Goal: Information Seeking & Learning: Learn about a topic

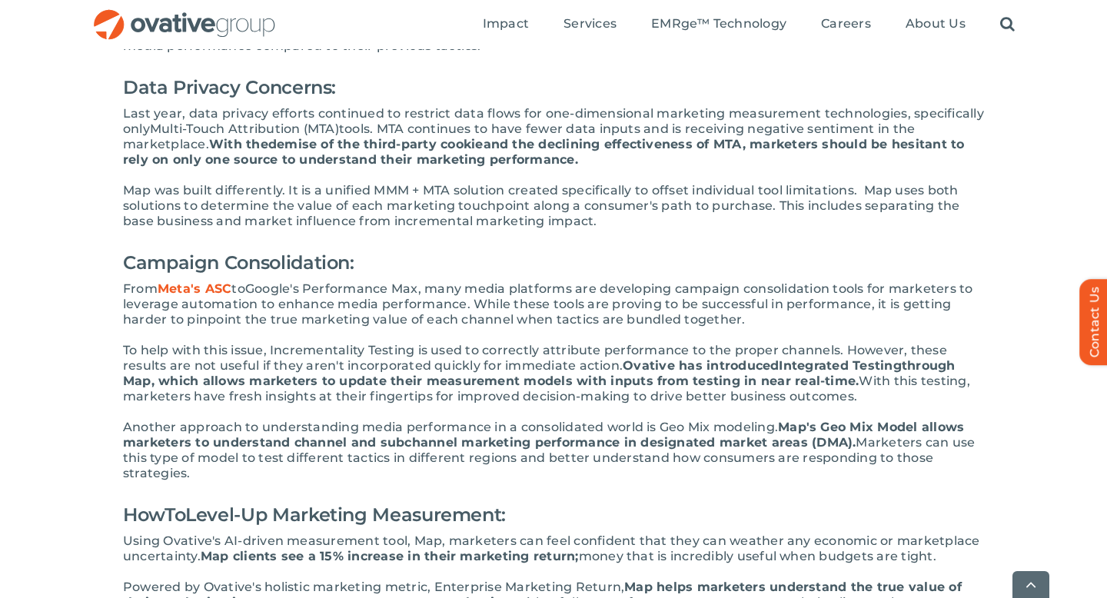
scroll to position [883, 0]
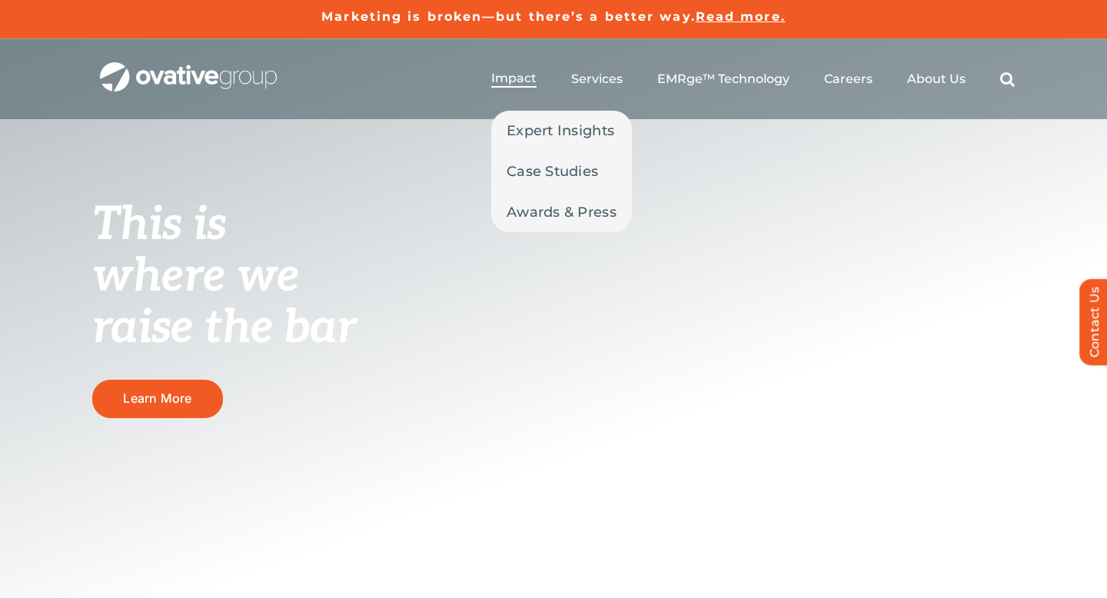
click at [523, 84] on span "Impact" at bounding box center [513, 78] width 45 height 15
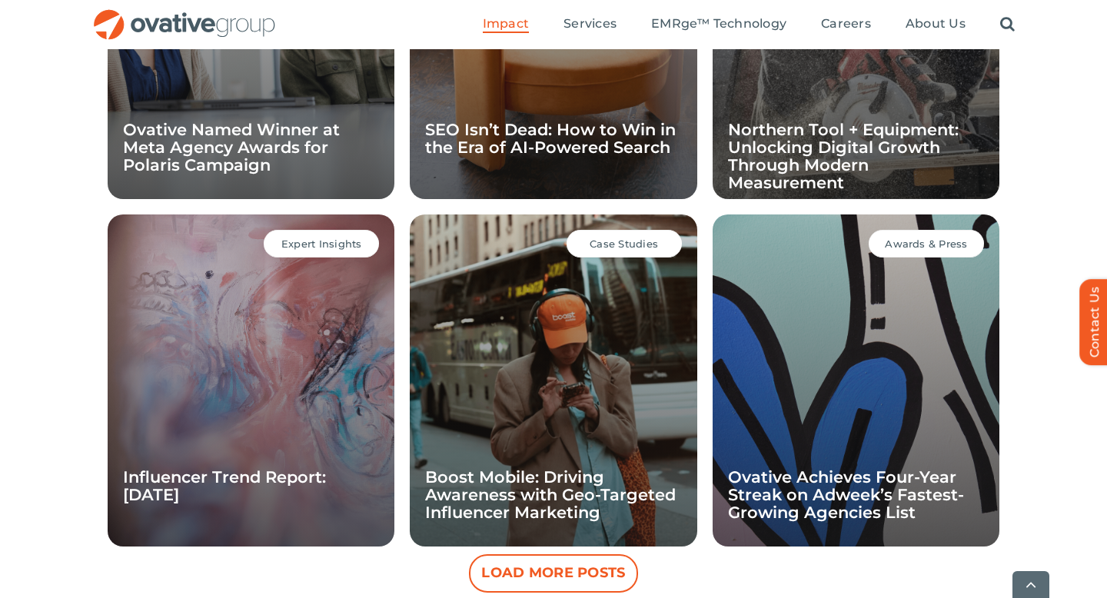
scroll to position [1347, 0]
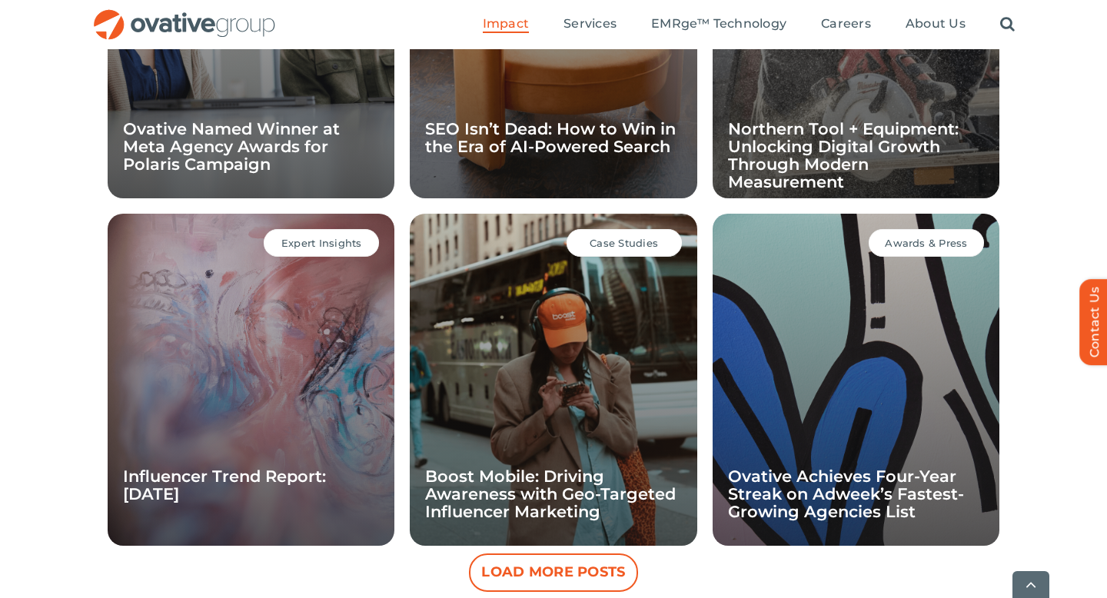
click at [782, 319] on div "Awards & Press Ovative Achieves Four-Year Streak on Adweek’s Fastest-Growing Ag…" at bounding box center [855, 380] width 287 height 332
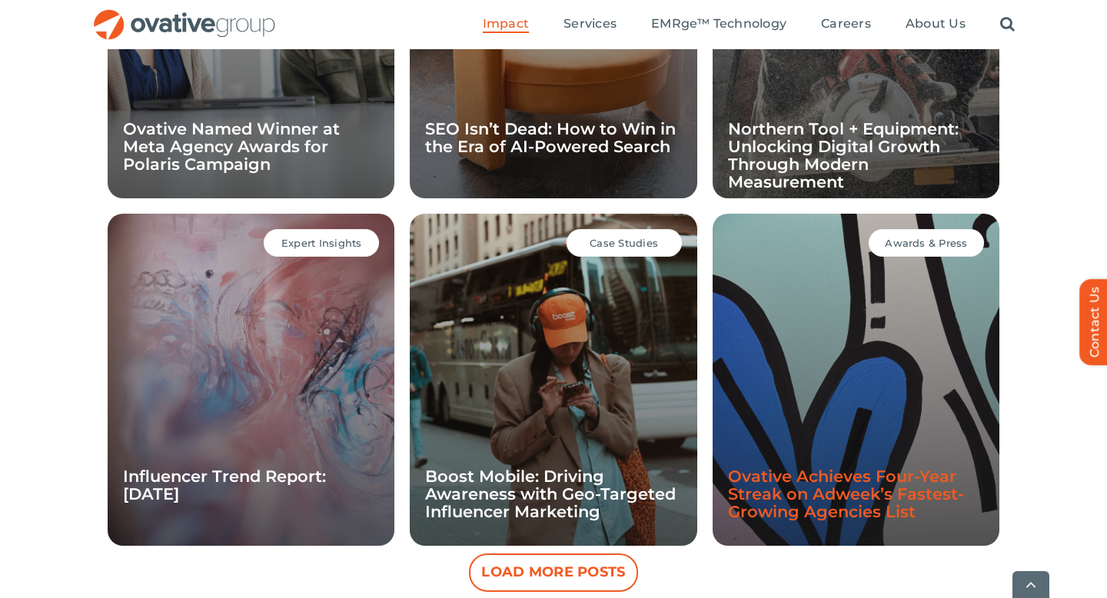
click at [768, 486] on link "Ovative Achieves Four-Year Streak on Adweek’s Fastest-Growing Agencies List" at bounding box center [846, 493] width 236 height 55
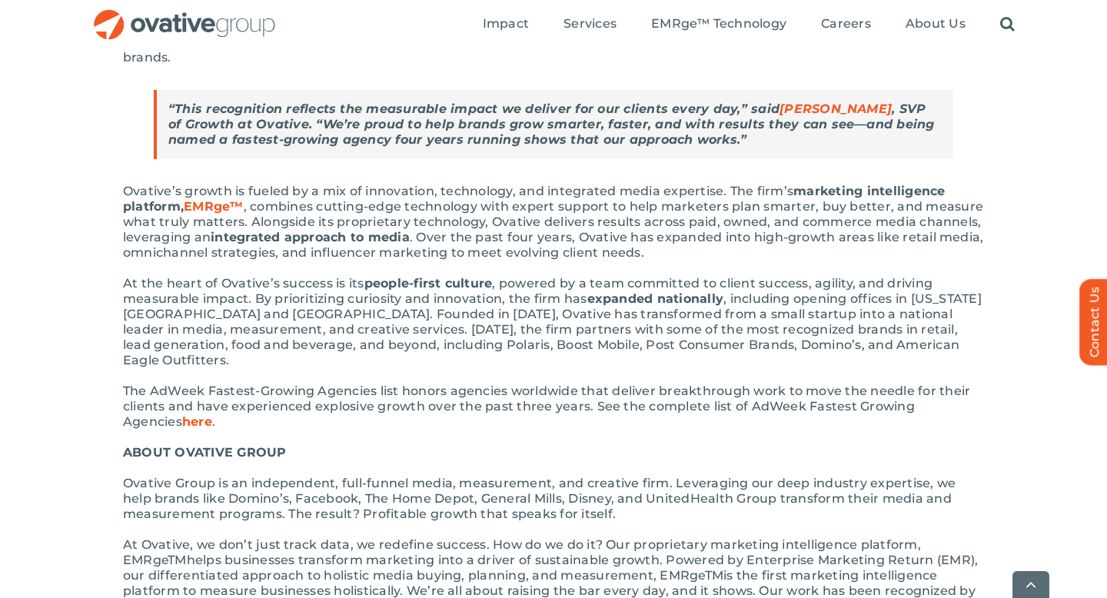
scroll to position [419, 0]
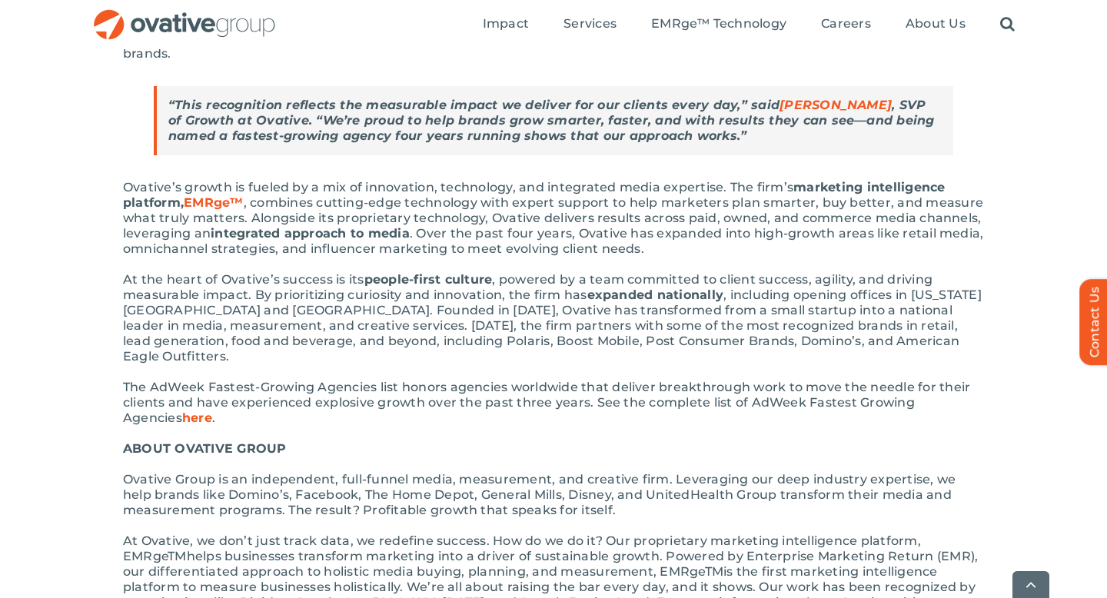
click at [182, 410] on span "here" at bounding box center [197, 417] width 30 height 15
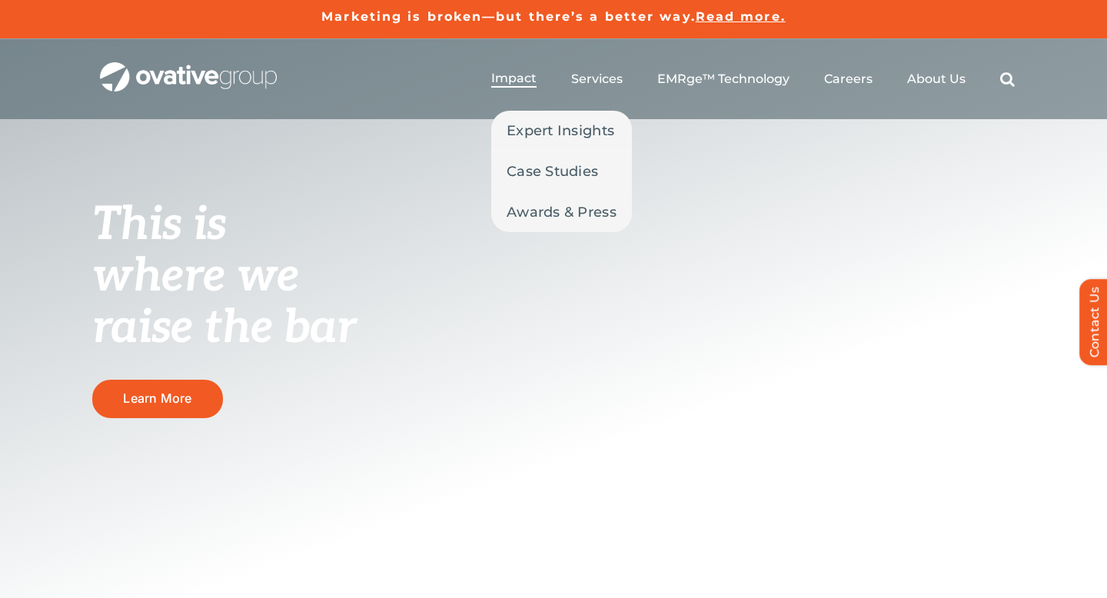
click at [509, 80] on span "Impact" at bounding box center [513, 78] width 45 height 15
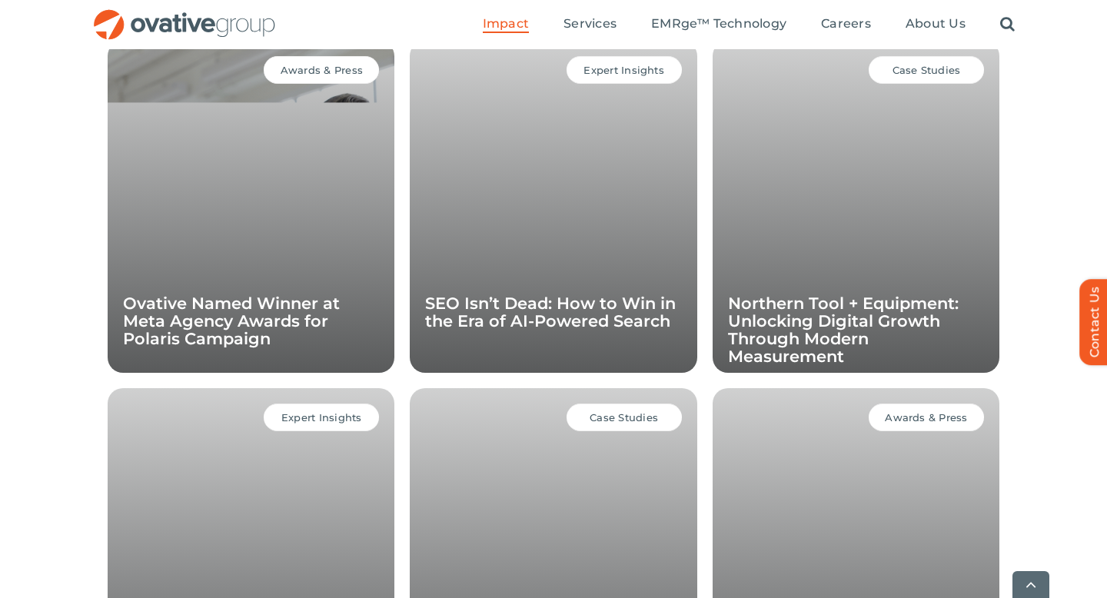
scroll to position [1173, 0]
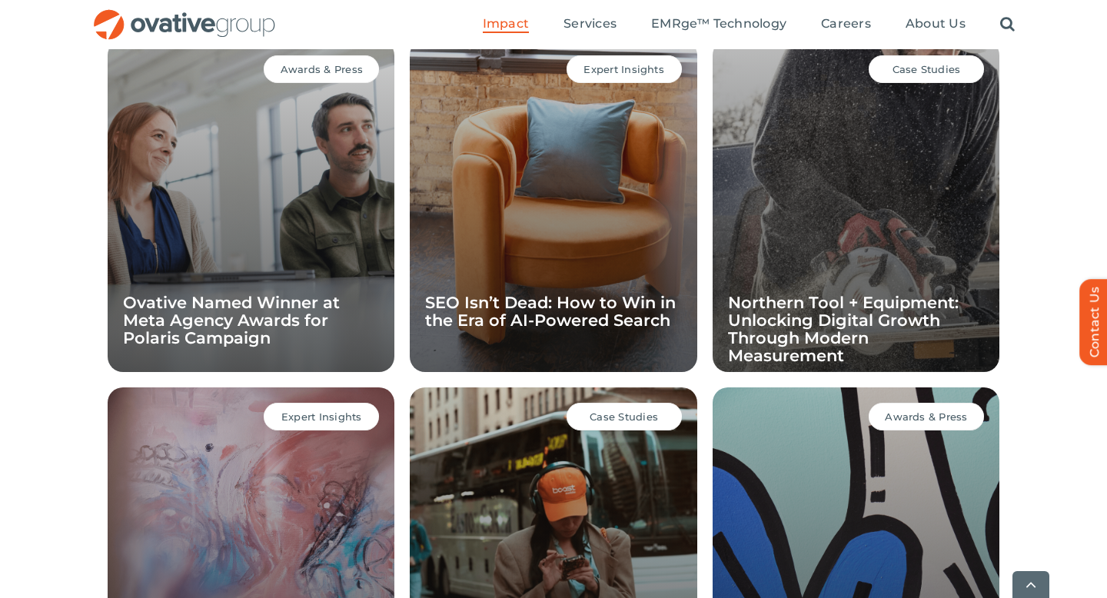
click at [301, 252] on div "Awards & Press Ovative Named Winner at Meta Agency Awards for Polaris Campaign" at bounding box center [251, 206] width 287 height 332
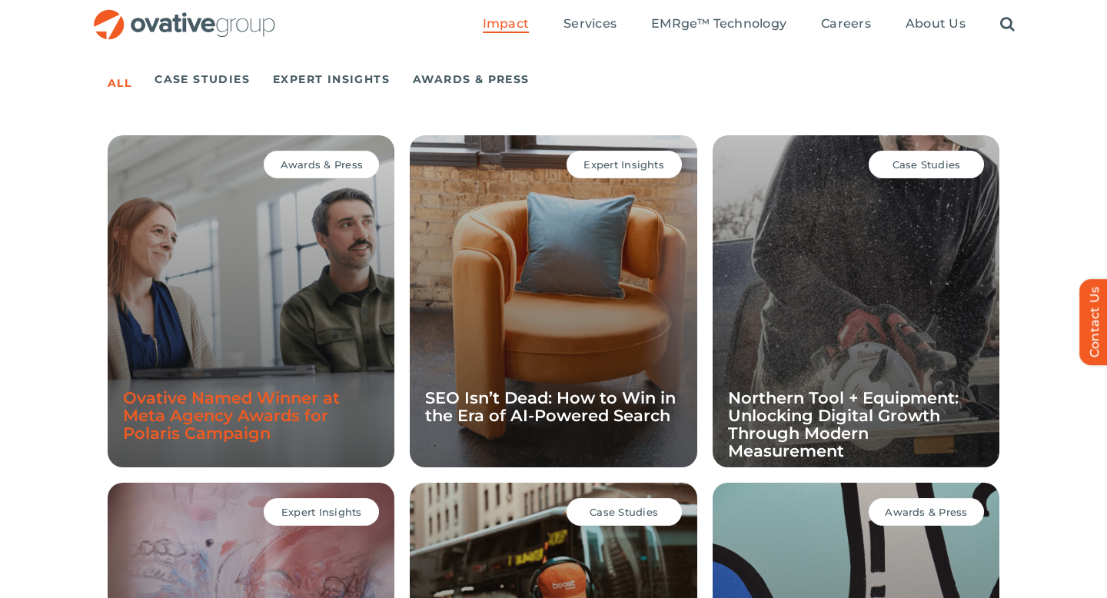
click at [243, 408] on link "Ovative Named Winner at Meta Agency Awards for Polaris Campaign" at bounding box center [231, 415] width 217 height 55
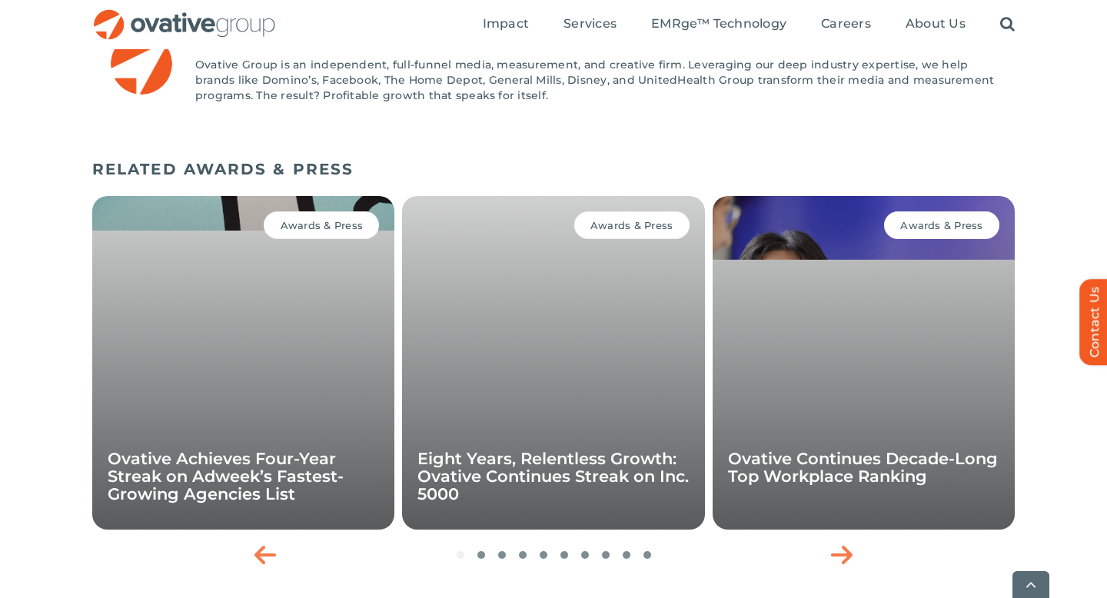
scroll to position [1485, 0]
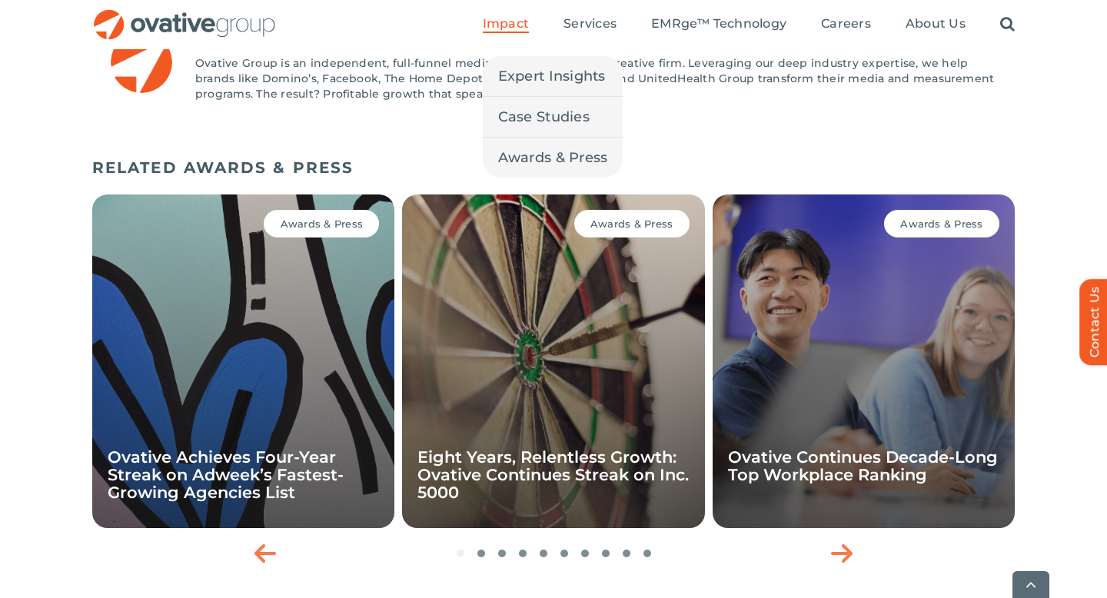
click at [523, 20] on span "Impact" at bounding box center [506, 23] width 46 height 15
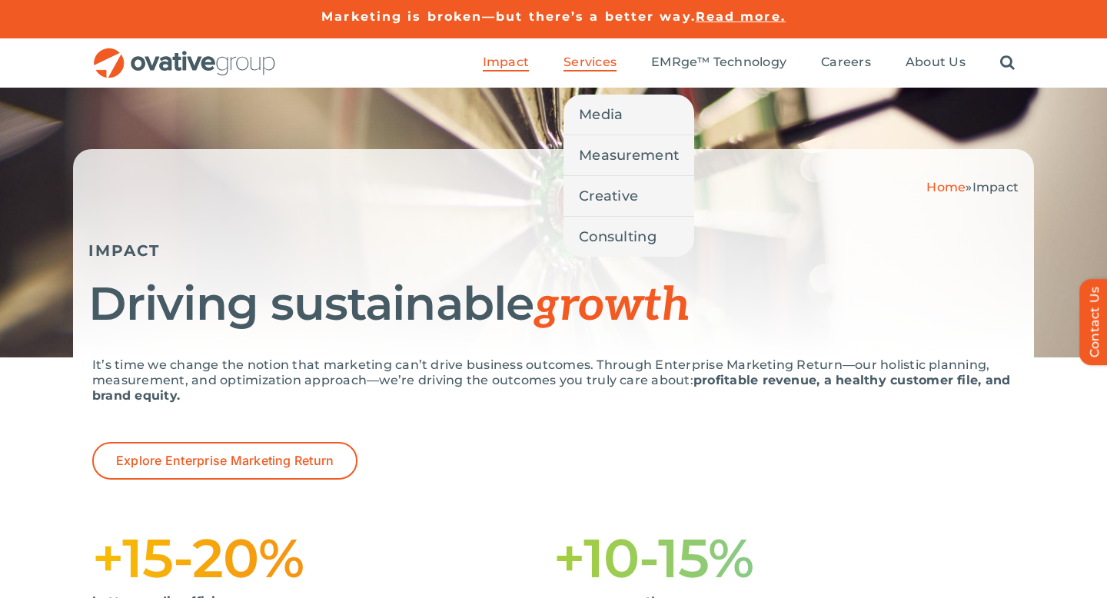
click at [585, 65] on span "Services" at bounding box center [589, 62] width 53 height 15
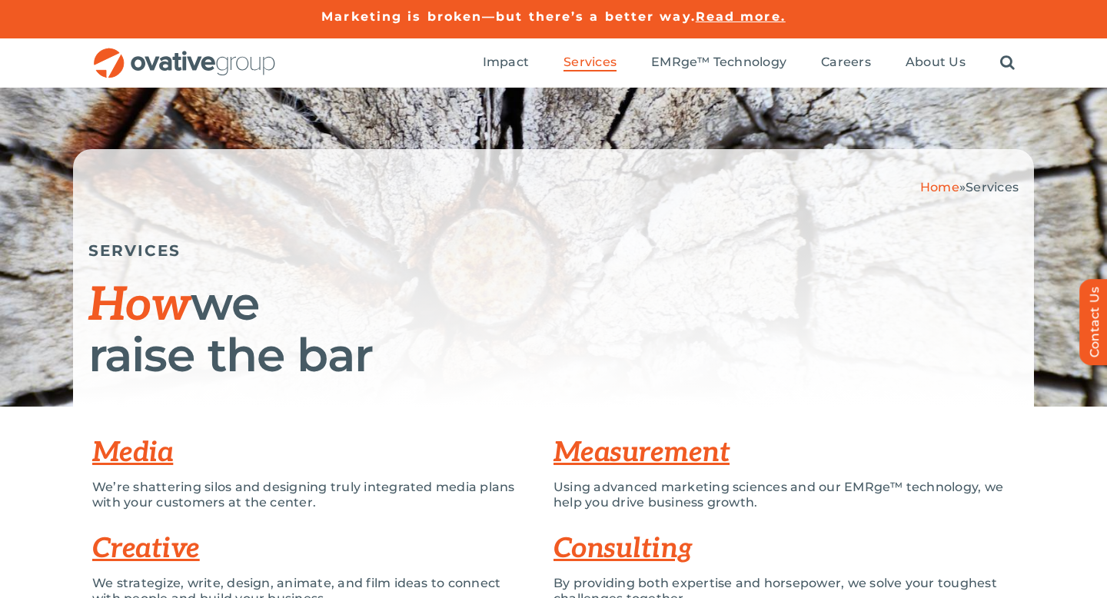
click at [436, 318] on h1 "How we raise the bar" at bounding box center [553, 329] width 930 height 101
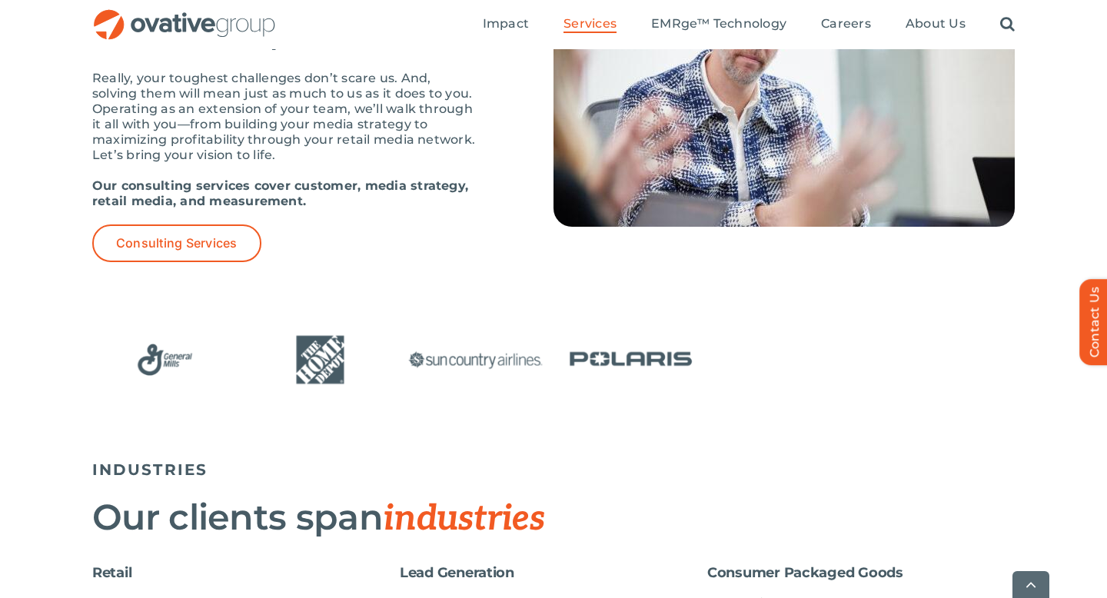
scroll to position [2281, 0]
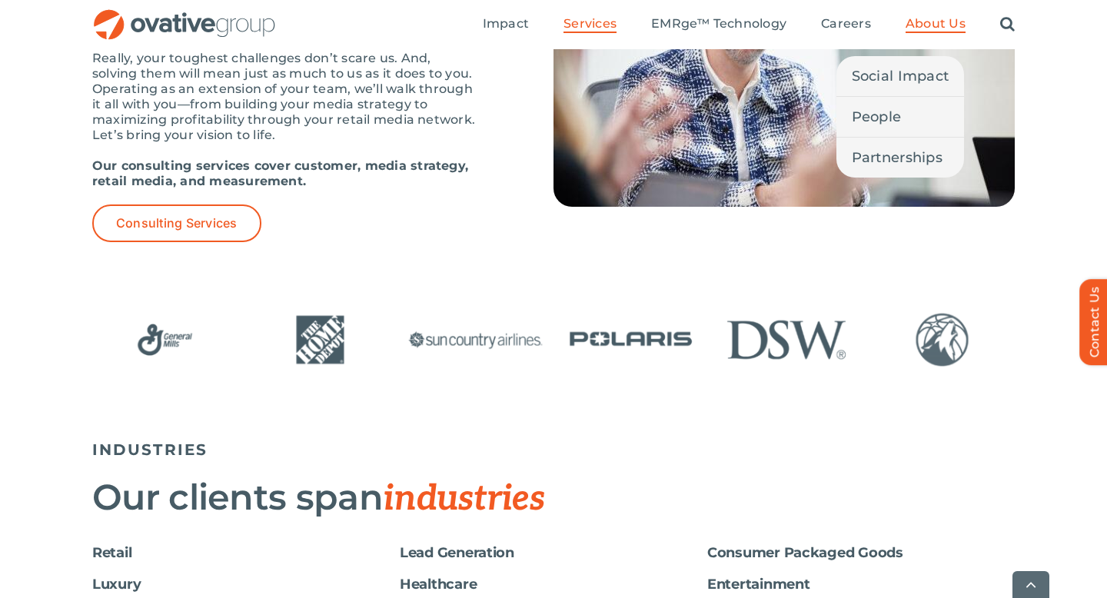
click at [921, 25] on span "About Us" at bounding box center [935, 23] width 60 height 15
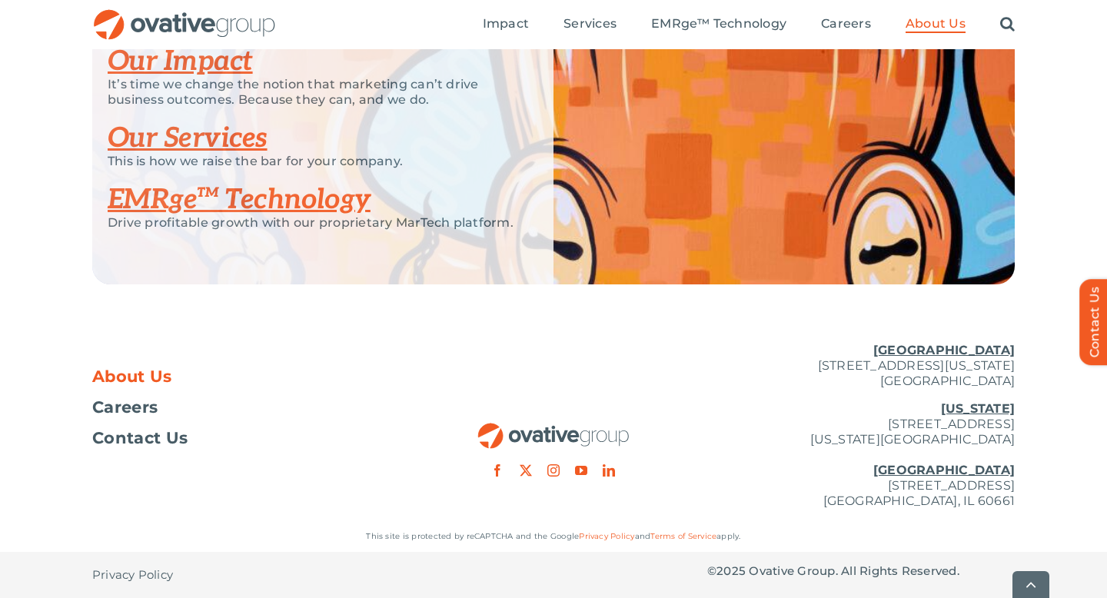
scroll to position [3327, 0]
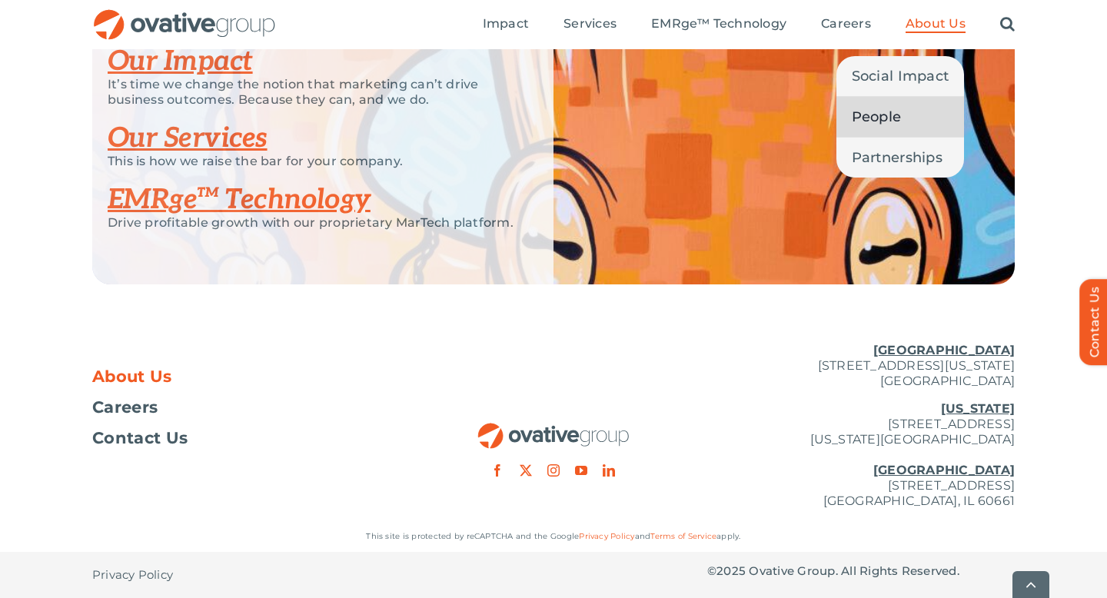
click at [883, 113] on span "People" at bounding box center [876, 117] width 50 height 22
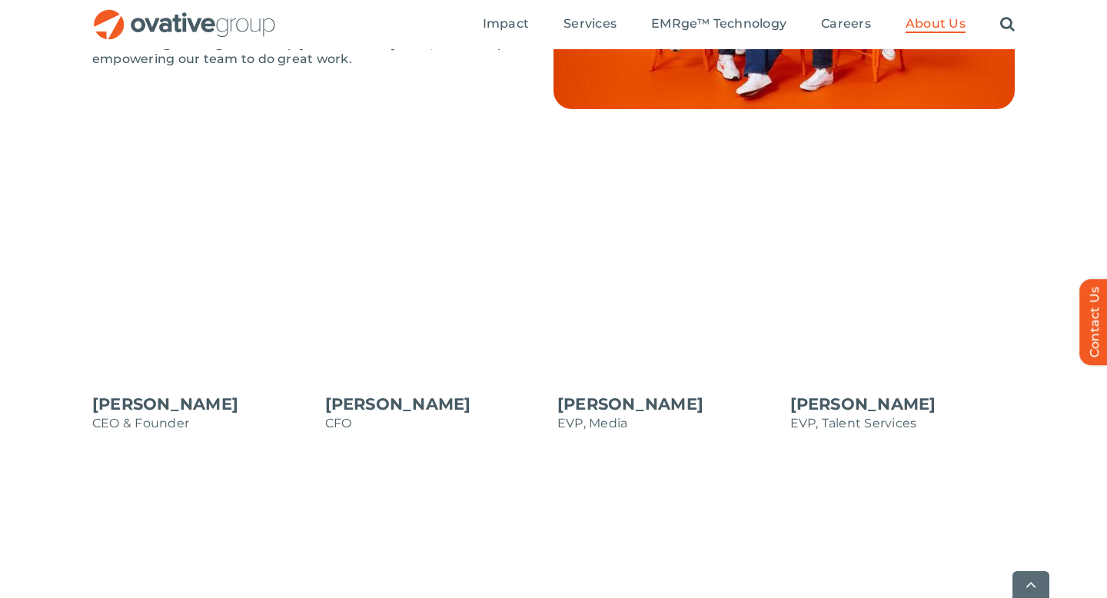
scroll to position [1236, 0]
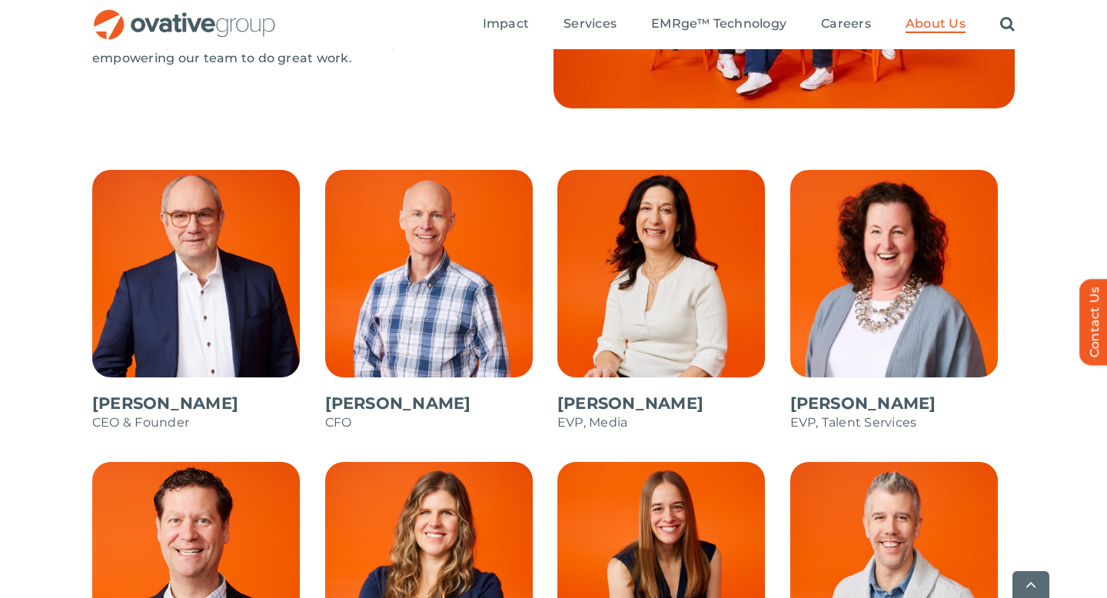
click at [266, 310] on span at bounding box center [204, 308] width 225 height 277
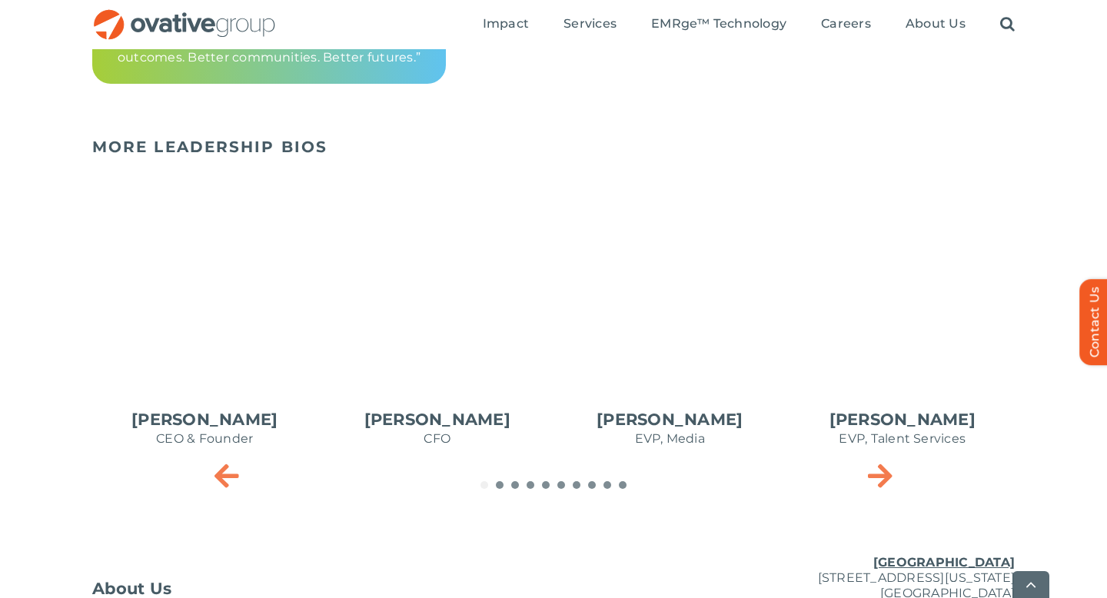
scroll to position [848, 0]
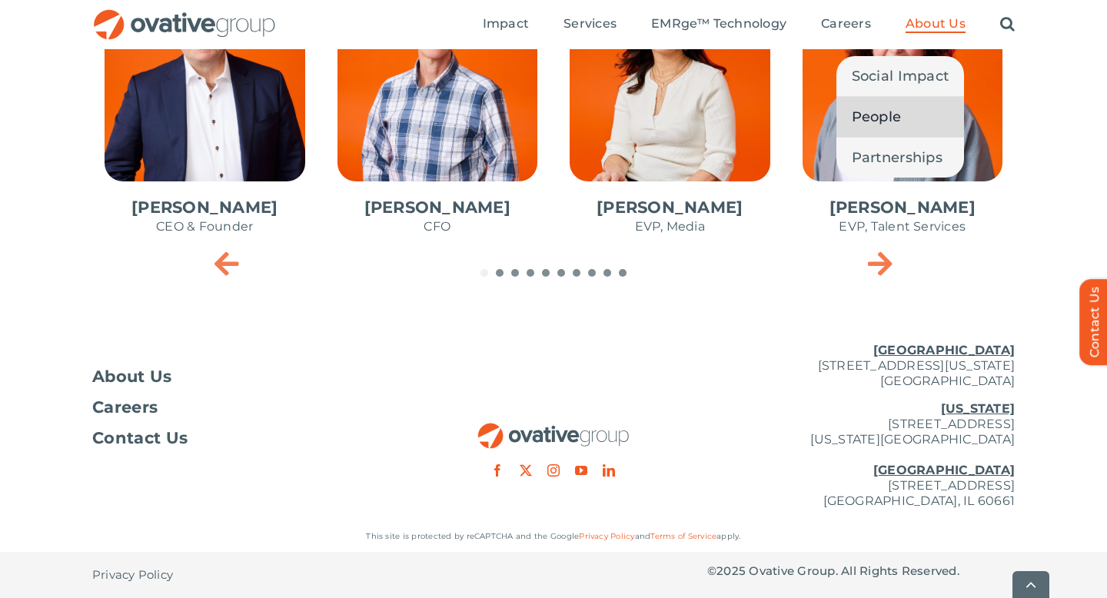
click at [882, 126] on span "People" at bounding box center [876, 117] width 50 height 22
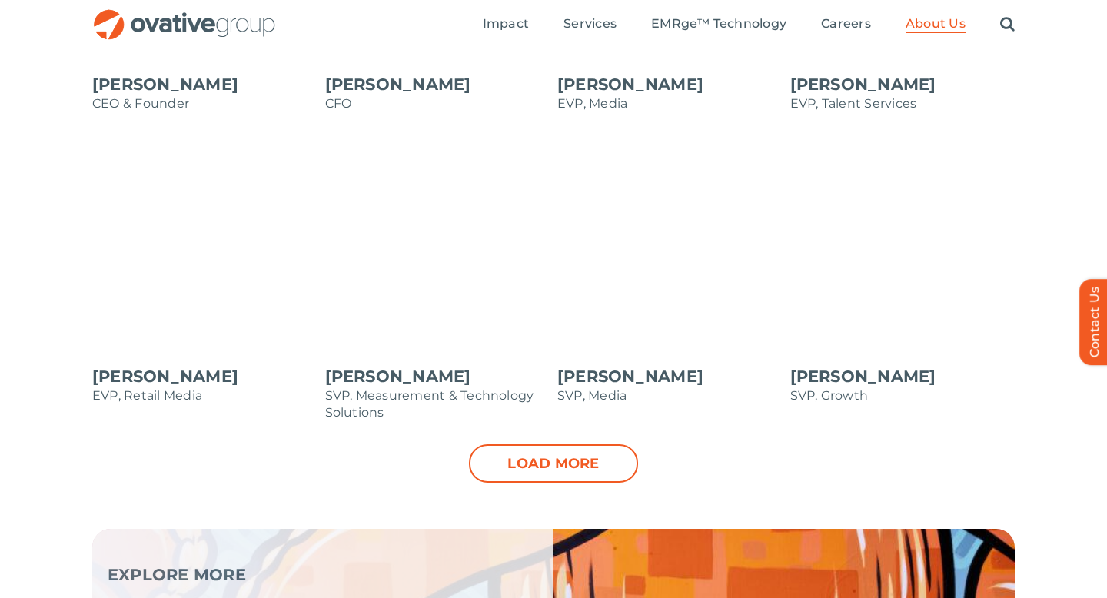
scroll to position [1555, 0]
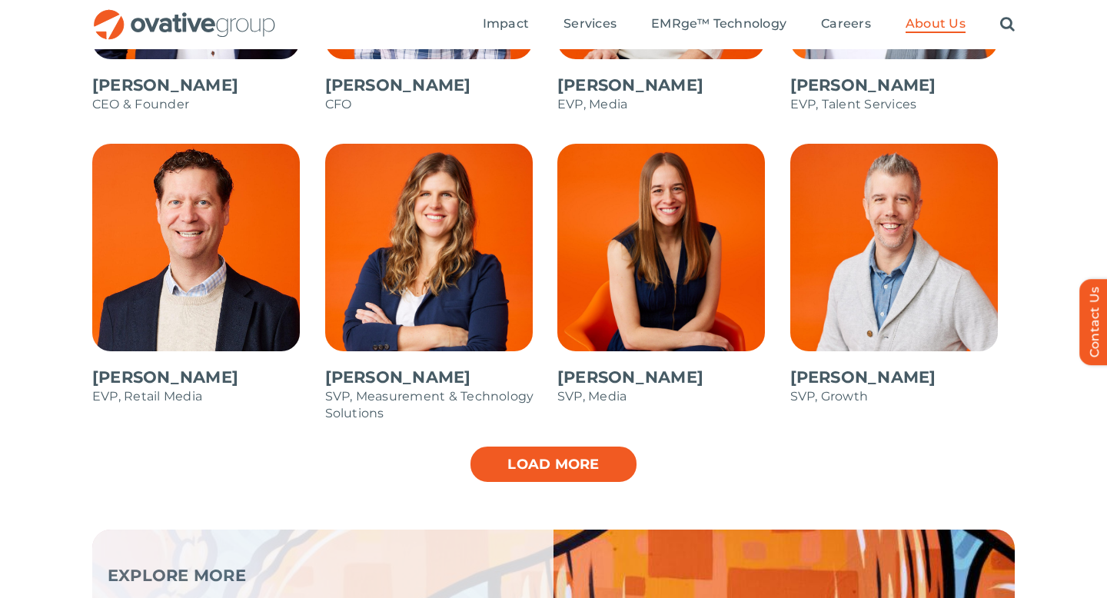
click at [564, 473] on link "Load more" at bounding box center [553, 464] width 169 height 38
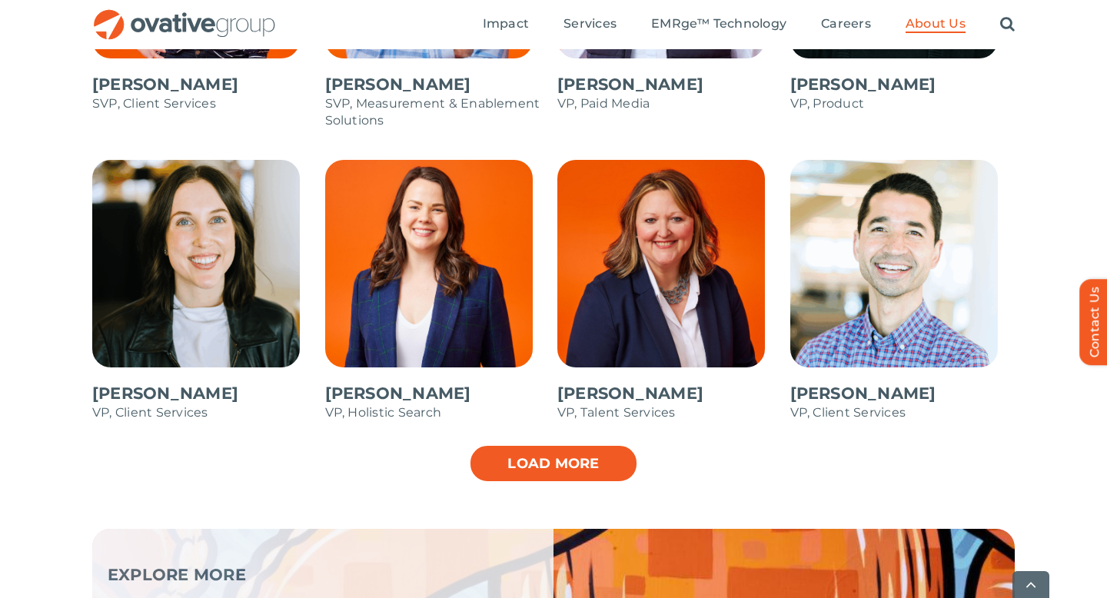
click at [564, 473] on link "Load more" at bounding box center [553, 463] width 169 height 38
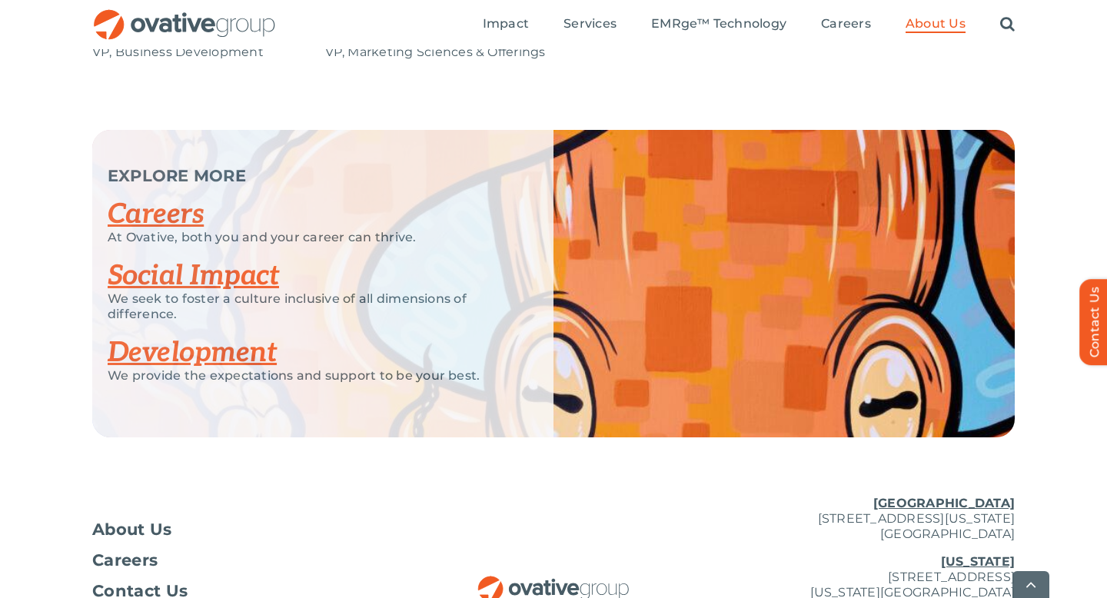
scroll to position [2962, 0]
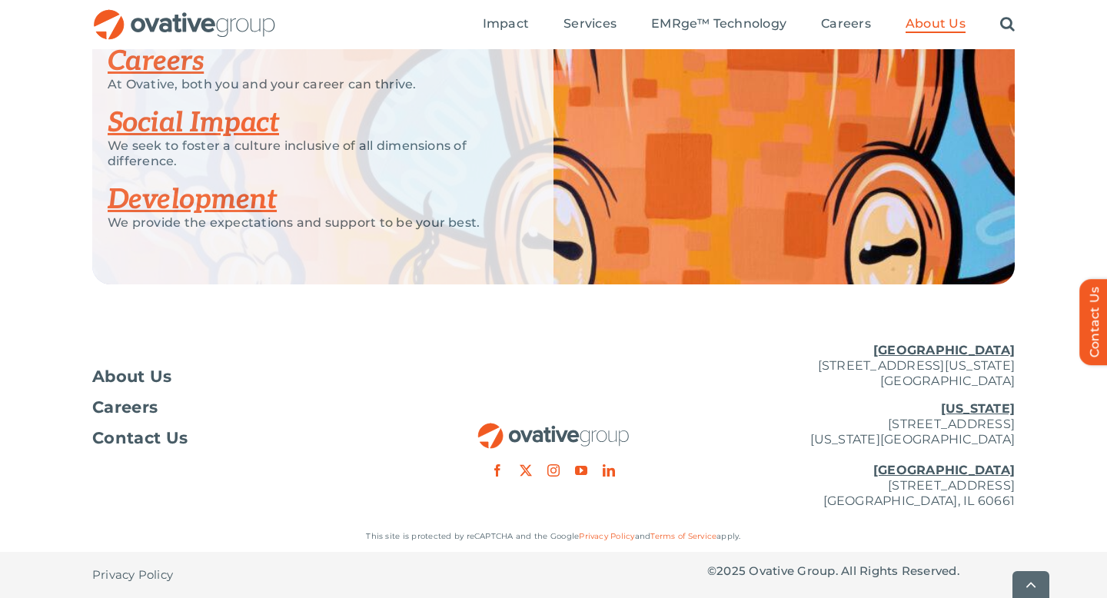
click at [244, 130] on link "Social Impact" at bounding box center [193, 123] width 171 height 34
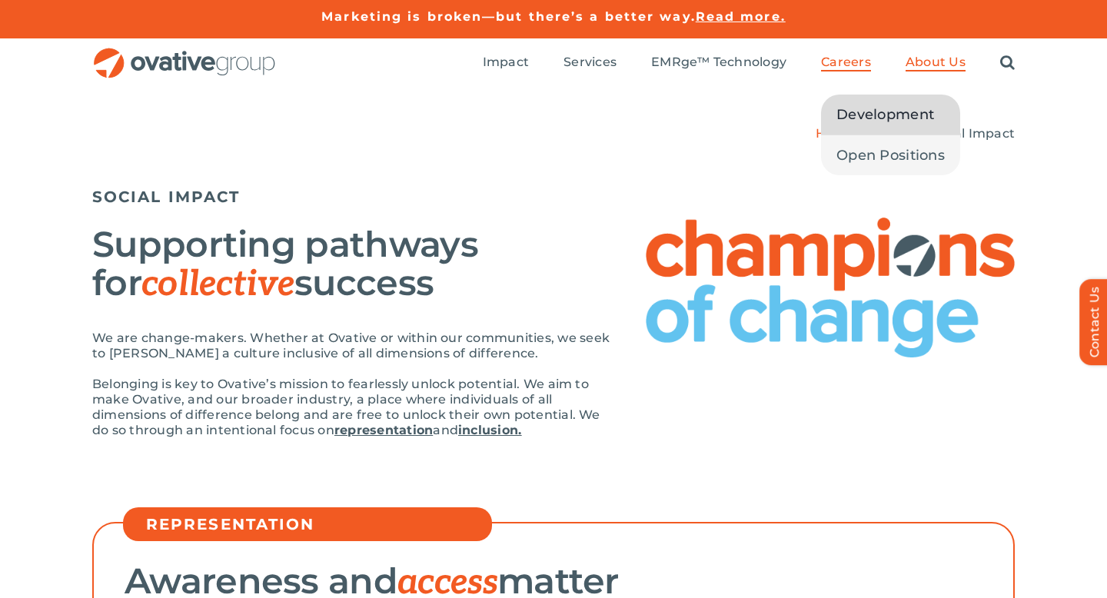
click at [853, 110] on span "Development" at bounding box center [885, 115] width 98 height 22
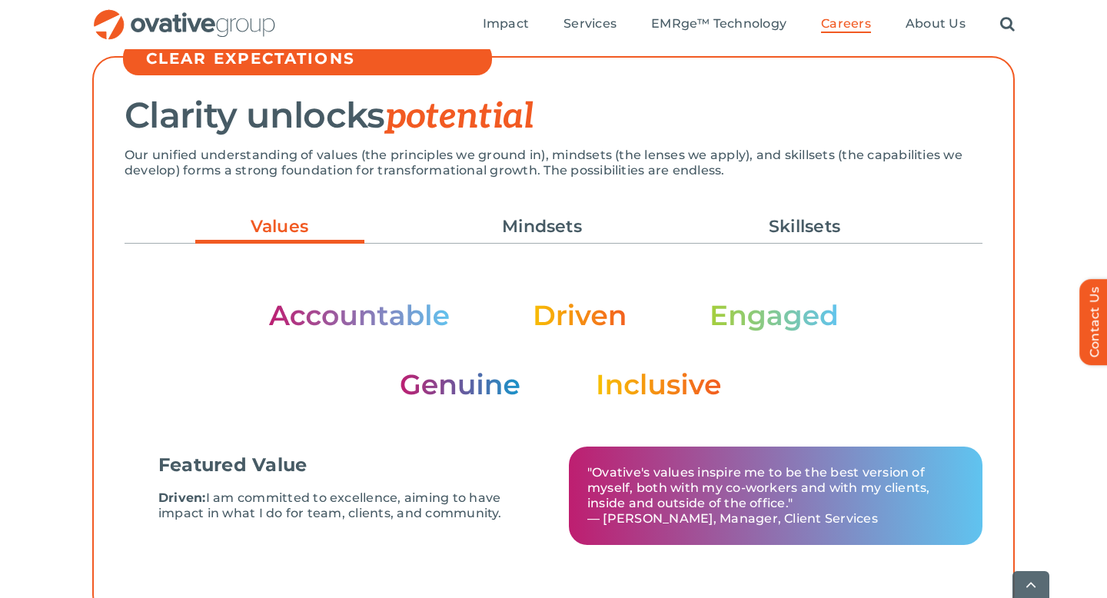
scroll to position [424, 0]
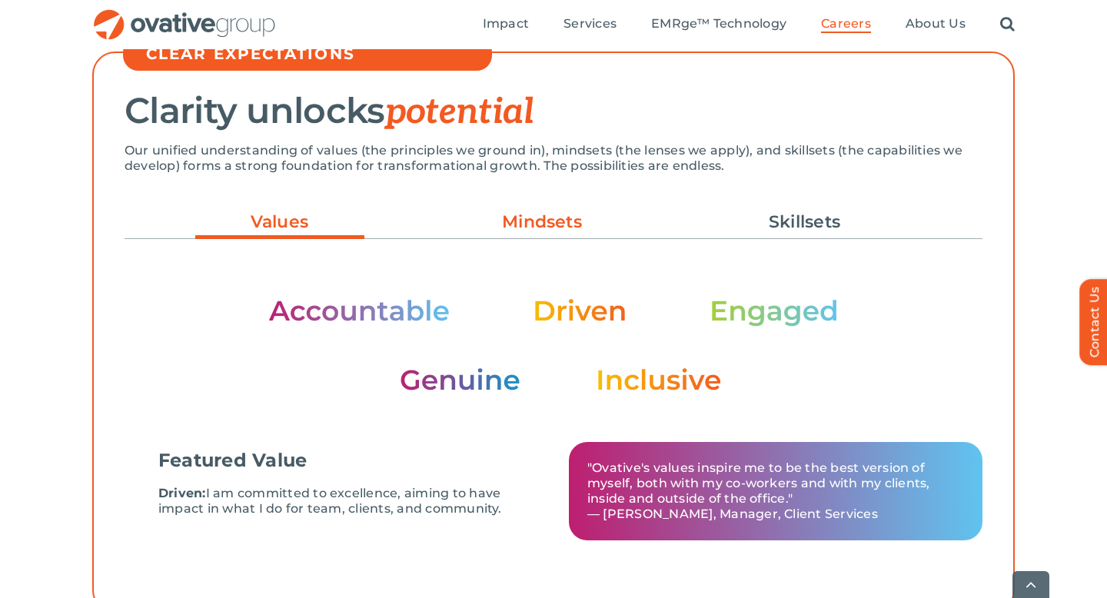
click at [554, 218] on link "Mindsets" at bounding box center [541, 222] width 169 height 26
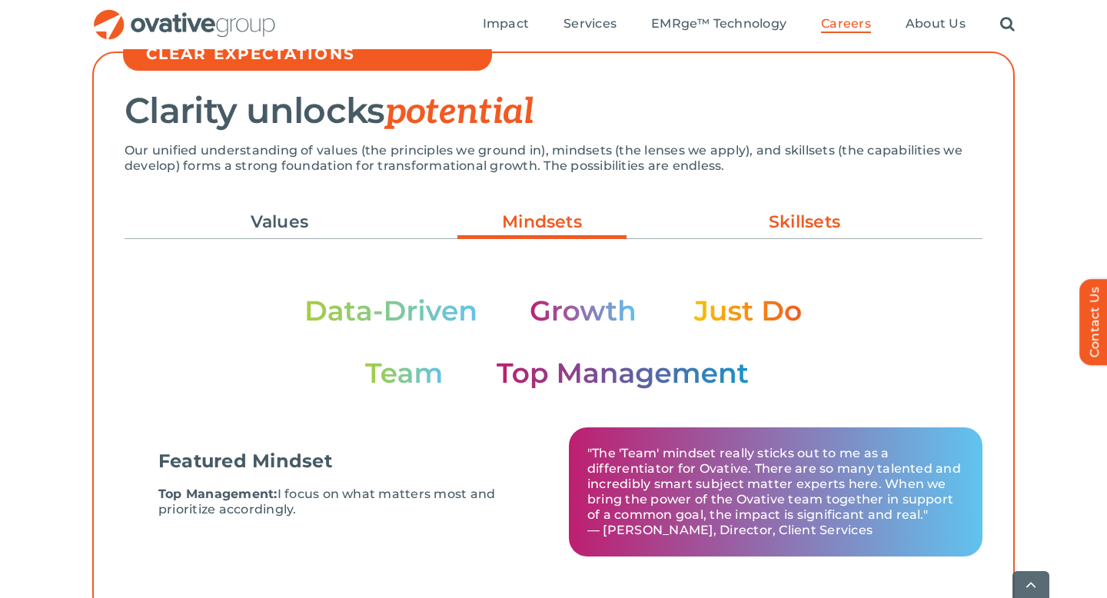
click at [785, 232] on link "Skillsets" at bounding box center [804, 222] width 169 height 26
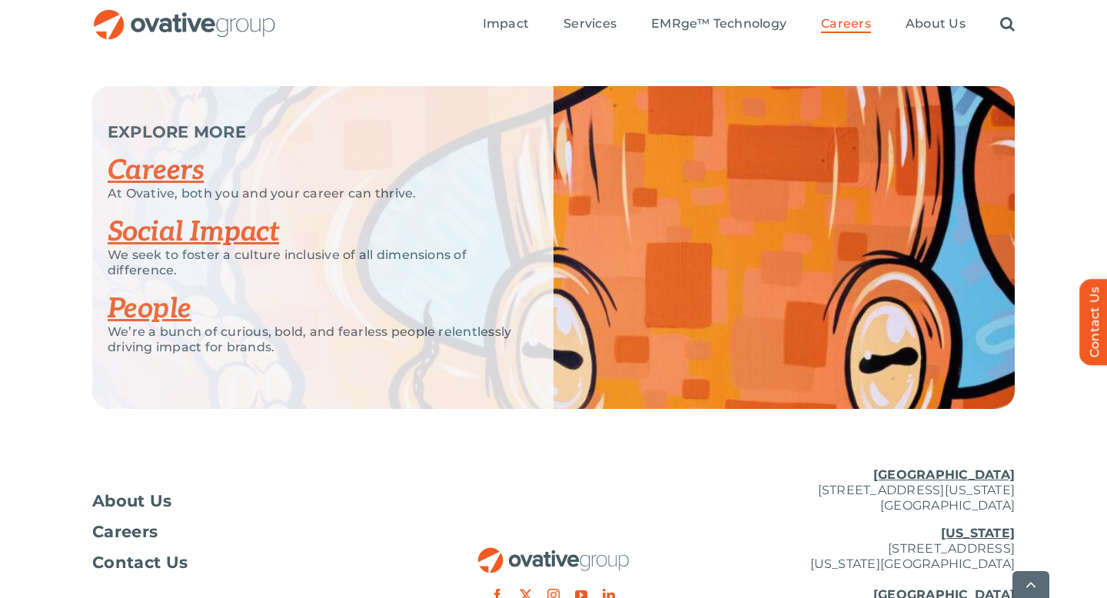
scroll to position [4003, 0]
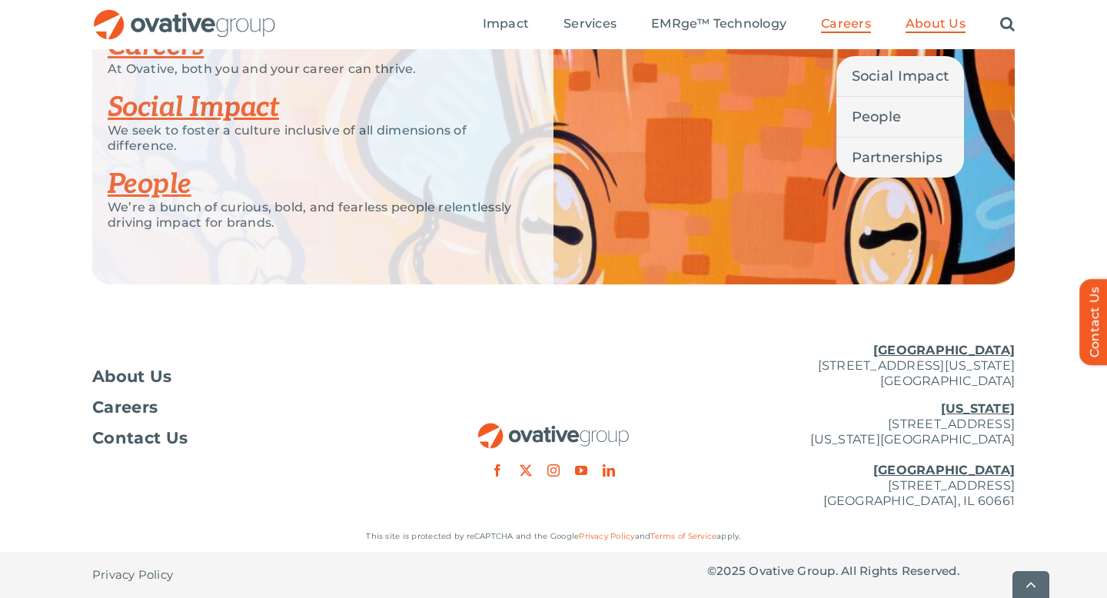
click at [934, 21] on span "About Us" at bounding box center [935, 23] width 60 height 15
